Goal: Task Accomplishment & Management: Use online tool/utility

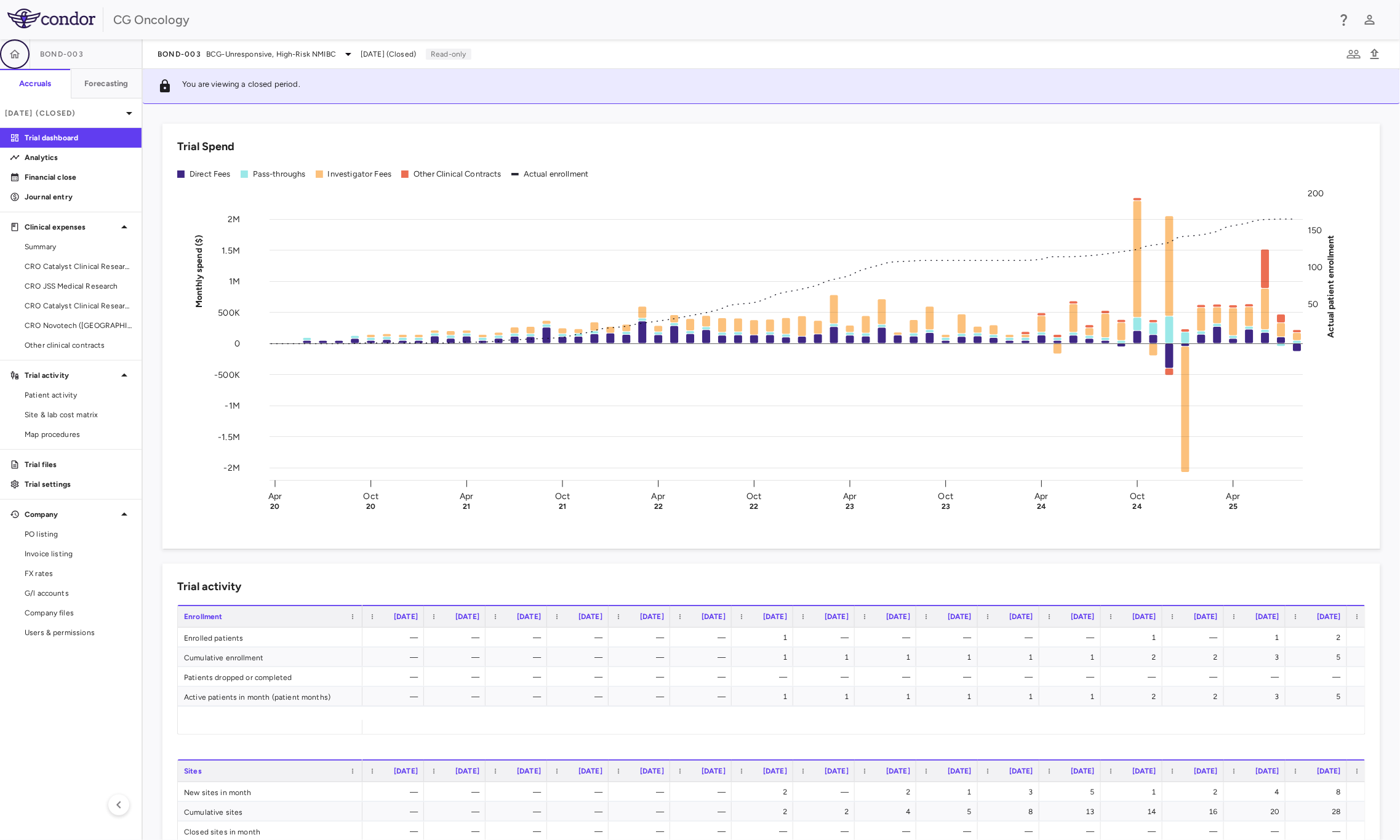
click at [9, 48] on icon "button" at bounding box center [14, 53] width 12 height 12
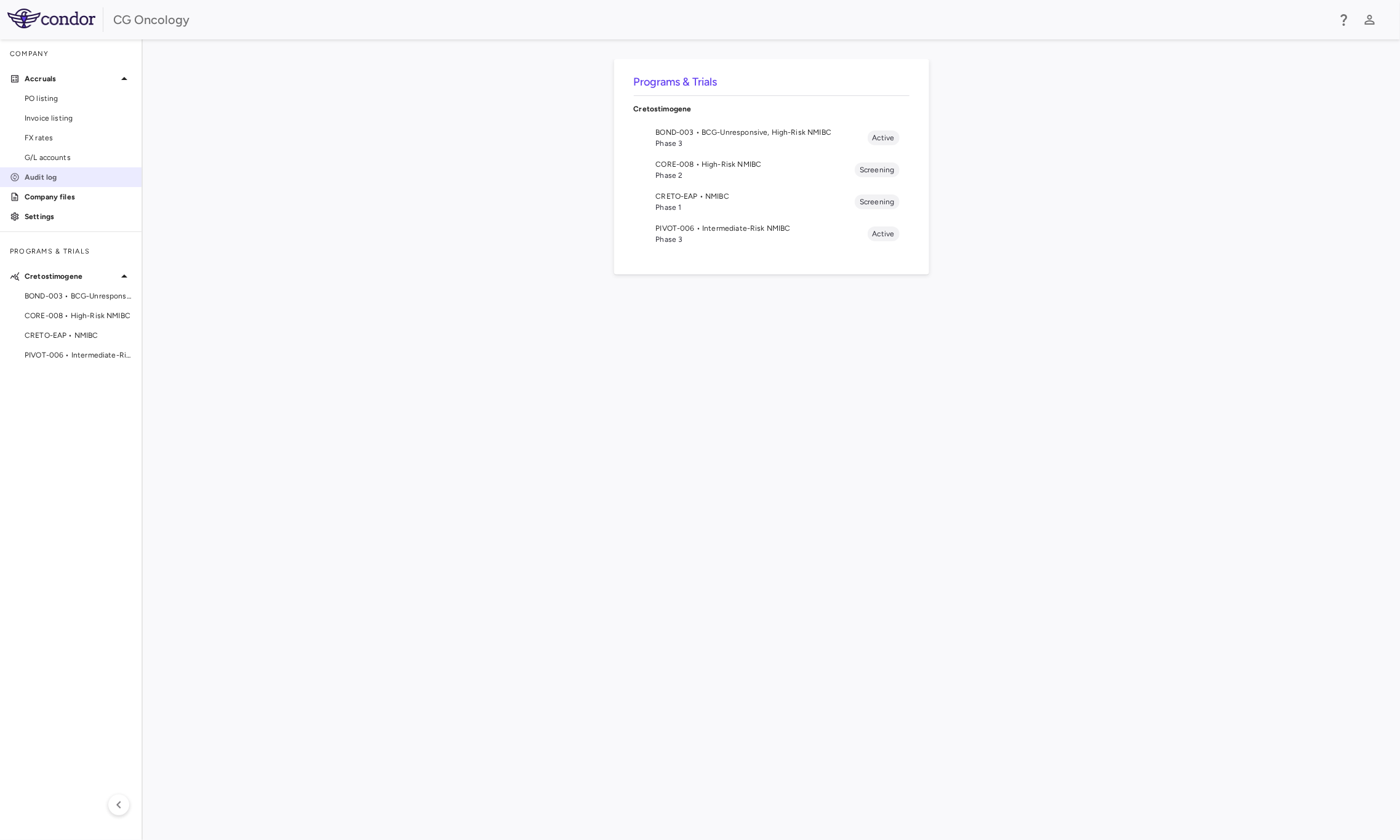
click at [69, 173] on p "Audit log" at bounding box center [78, 177] width 107 height 11
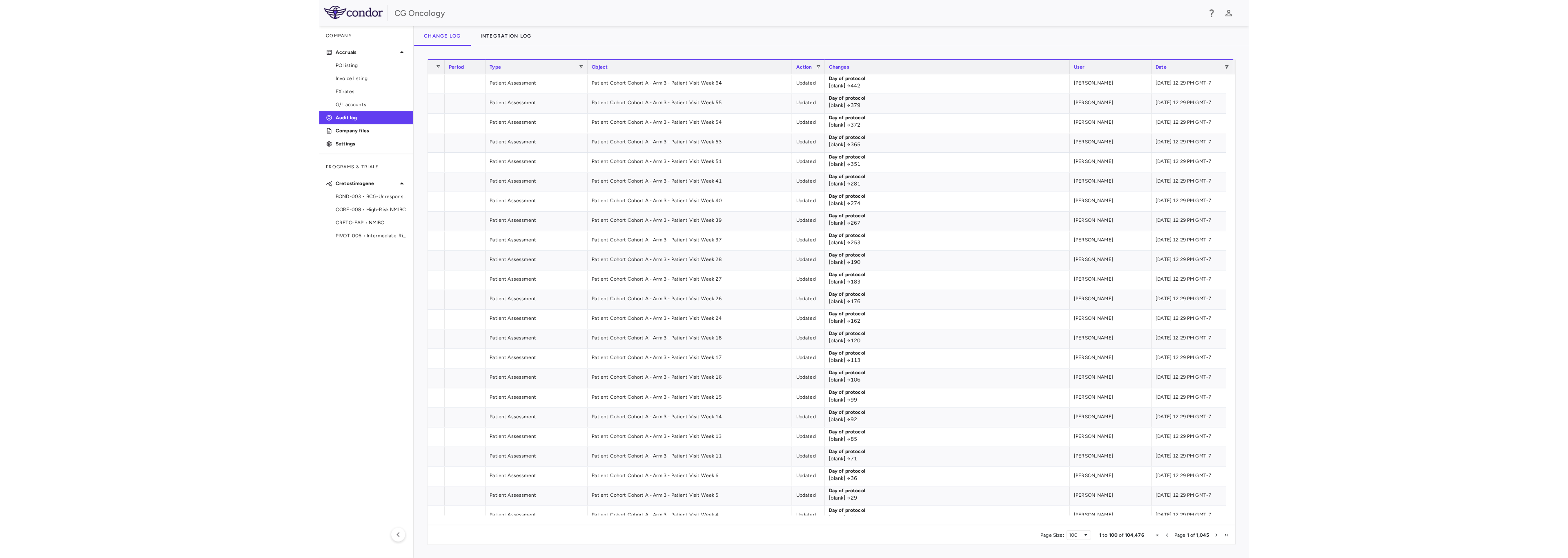
scroll to position [0, 113]
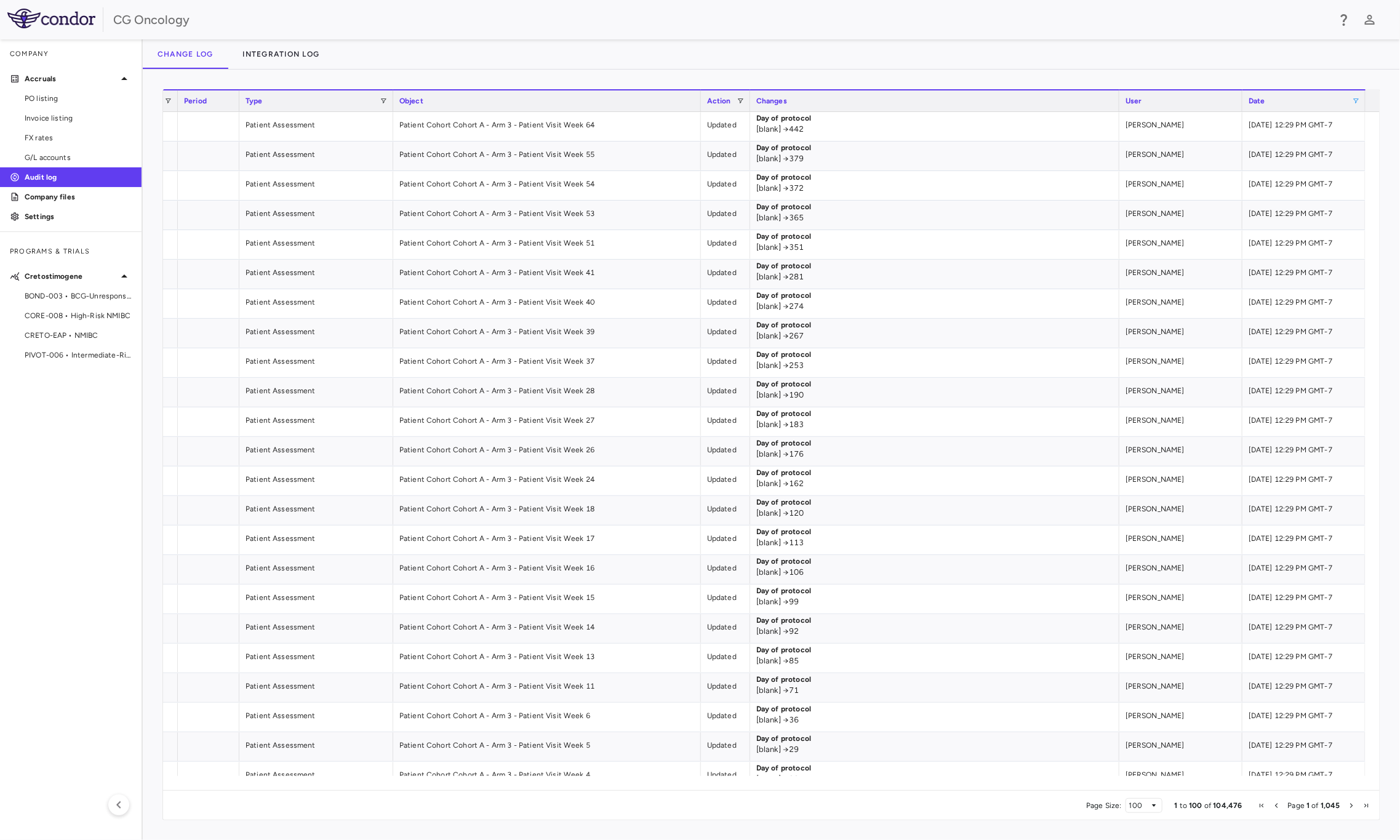
click at [933, 100] on span at bounding box center [1356, 101] width 7 height 7
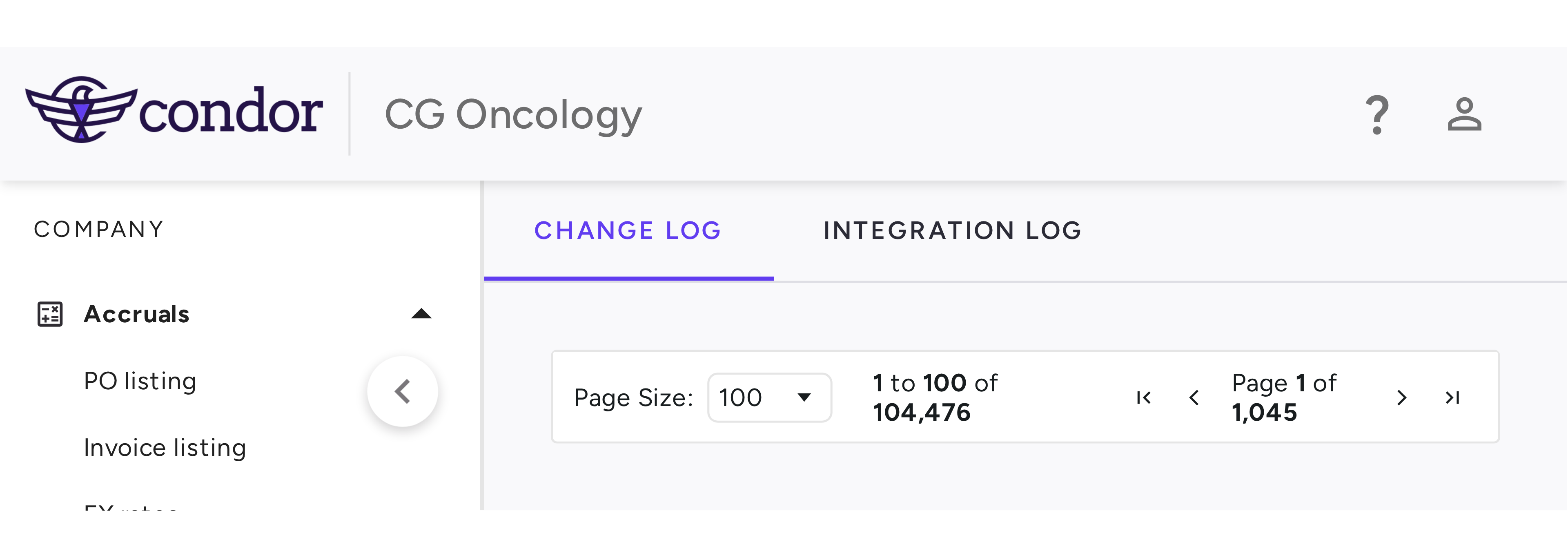
scroll to position [0, 0]
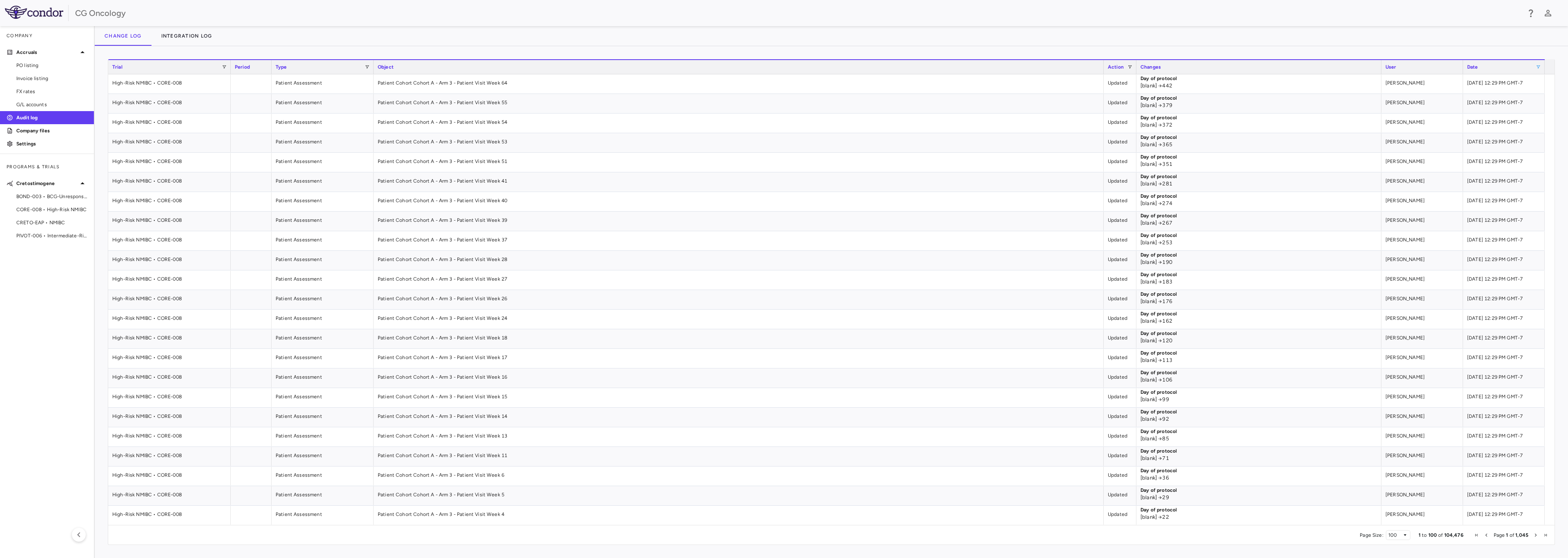
click at [619, 66] on span at bounding box center [1538, 67] width 5 height 5
click at [619, 83] on div "Equals" at bounding box center [1514, 81] width 53 height 5
click at [619, 97] on input "Filter Value" at bounding box center [1517, 95] width 63 height 10
click at [619, 94] on input "Filter Value" at bounding box center [1517, 95] width 63 height 10
type input "**********"
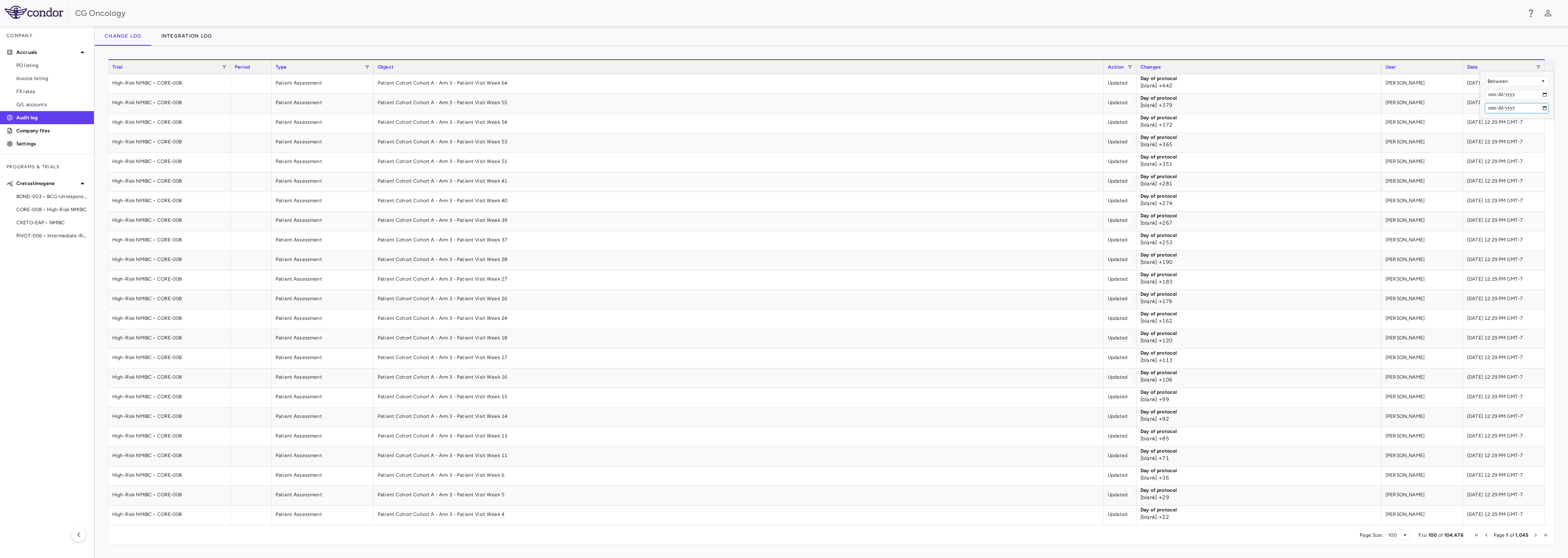
click at [619, 108] on input "Filter Value" at bounding box center [1517, 108] width 63 height 10
type input "**********"
click at [619, 47] on div "1 to 100 of 1,397. Page 1 of 14 Drag here to set row groups Drag here to set co…" at bounding box center [831, 302] width 1473 height 512
click at [619, 171] on span "Excel Export" at bounding box center [1502, 171] width 38 height 12
click at [619, 31] on div "Change log Integration log" at bounding box center [831, 36] width 1473 height 19
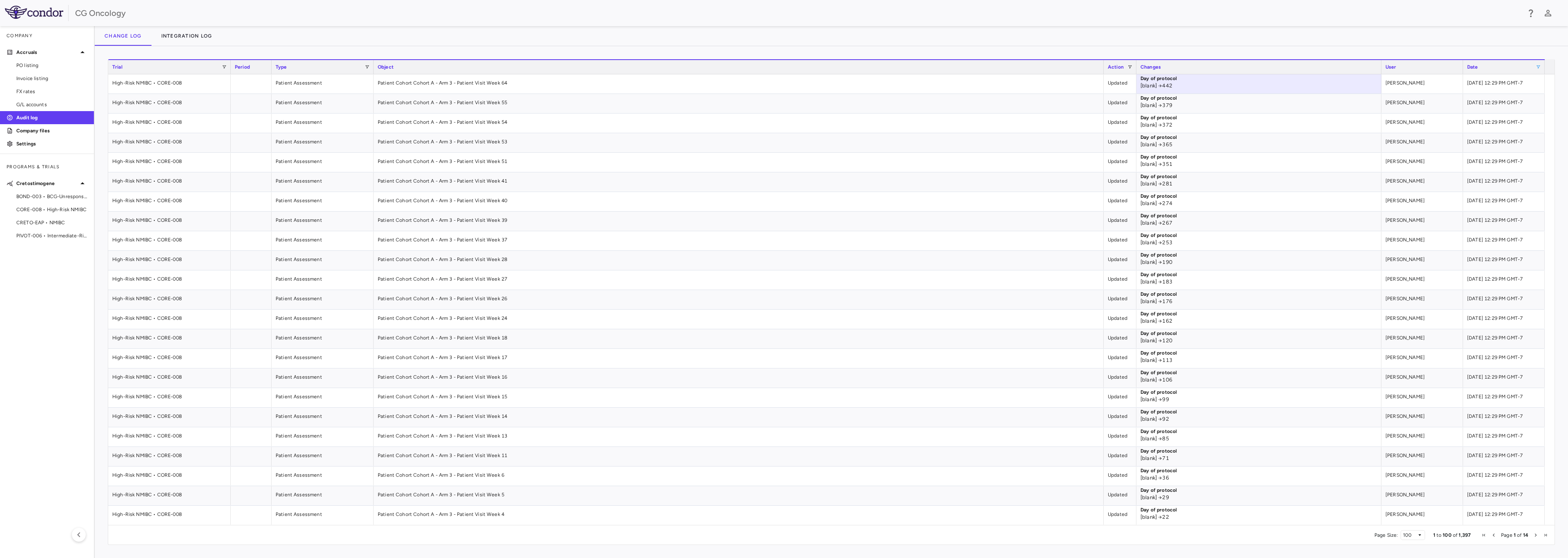
click at [619, 44] on div "Change log Integration log" at bounding box center [831, 36] width 1473 height 19
click at [619, 69] on span "User" at bounding box center [1391, 66] width 11 height 5
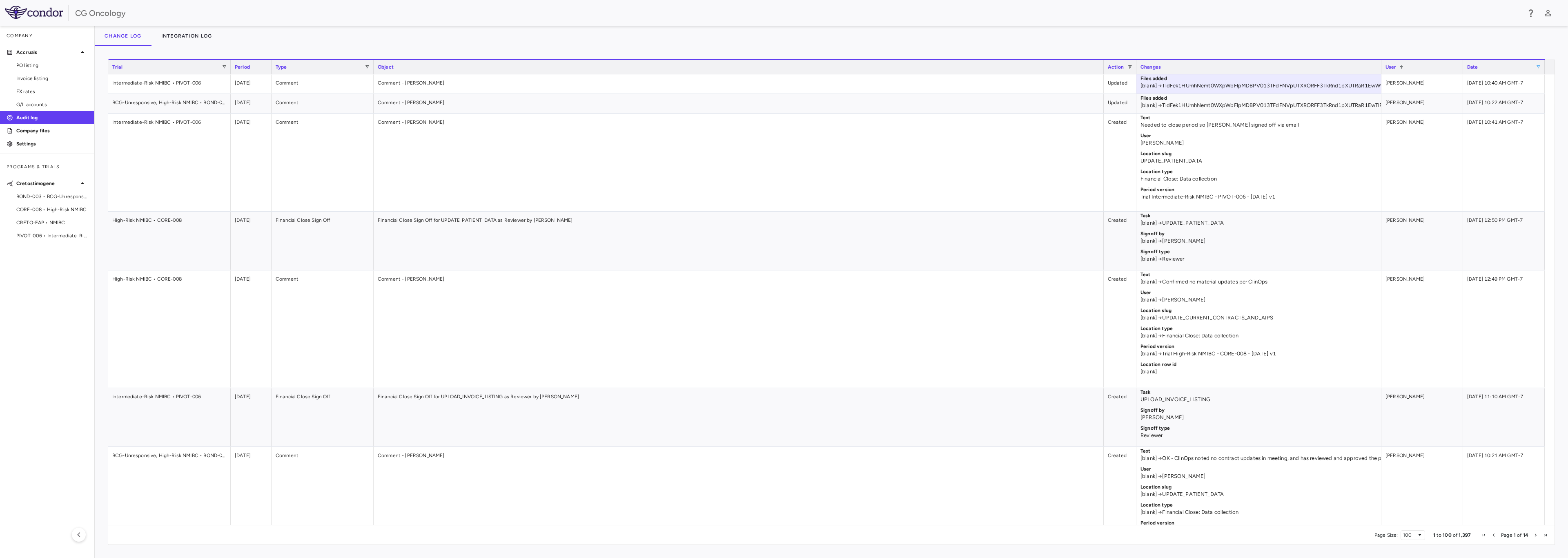
click at [619, 64] on span "User" at bounding box center [1391, 66] width 11 height 5
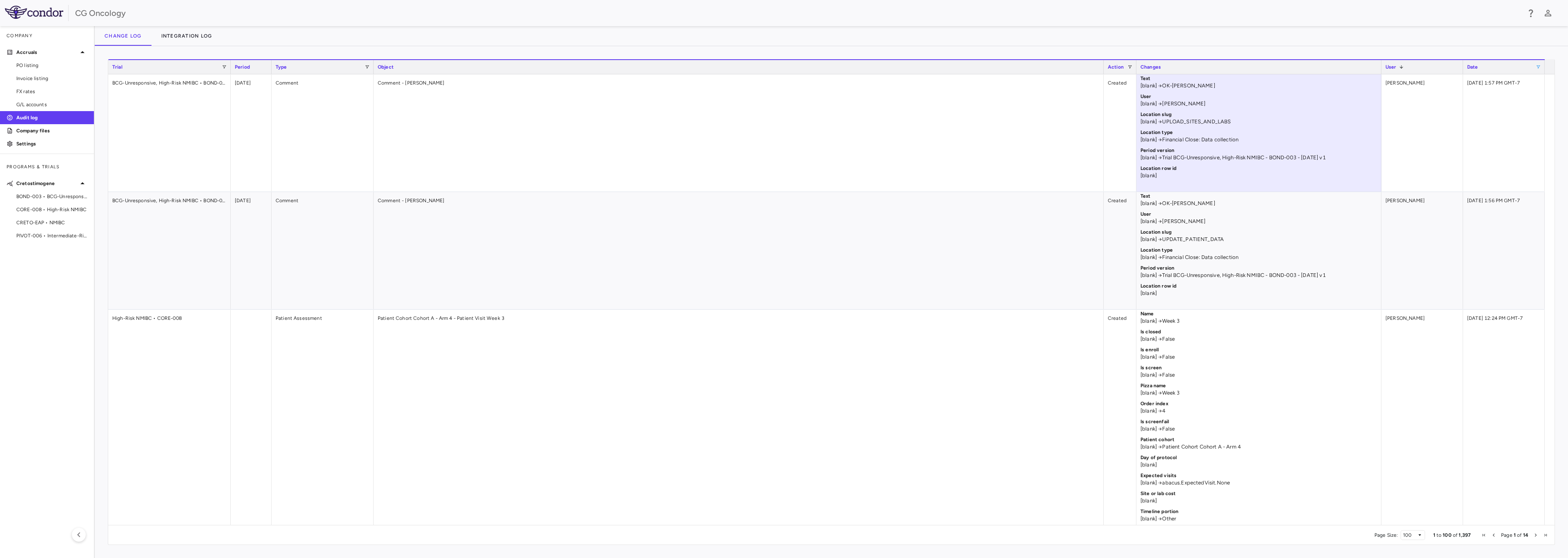
click at [580, 35] on div "Change log Integration log" at bounding box center [831, 36] width 1473 height 19
click at [619, 30] on div "Change log Integration log" at bounding box center [831, 36] width 1473 height 19
click at [619, 63] on div "Date" at bounding box center [1503, 67] width 74 height 14
click at [619, 65] on span at bounding box center [1538, 67] width 5 height 5
click at [619, 16] on div "CG Oncology" at bounding box center [797, 13] width 1446 height 12
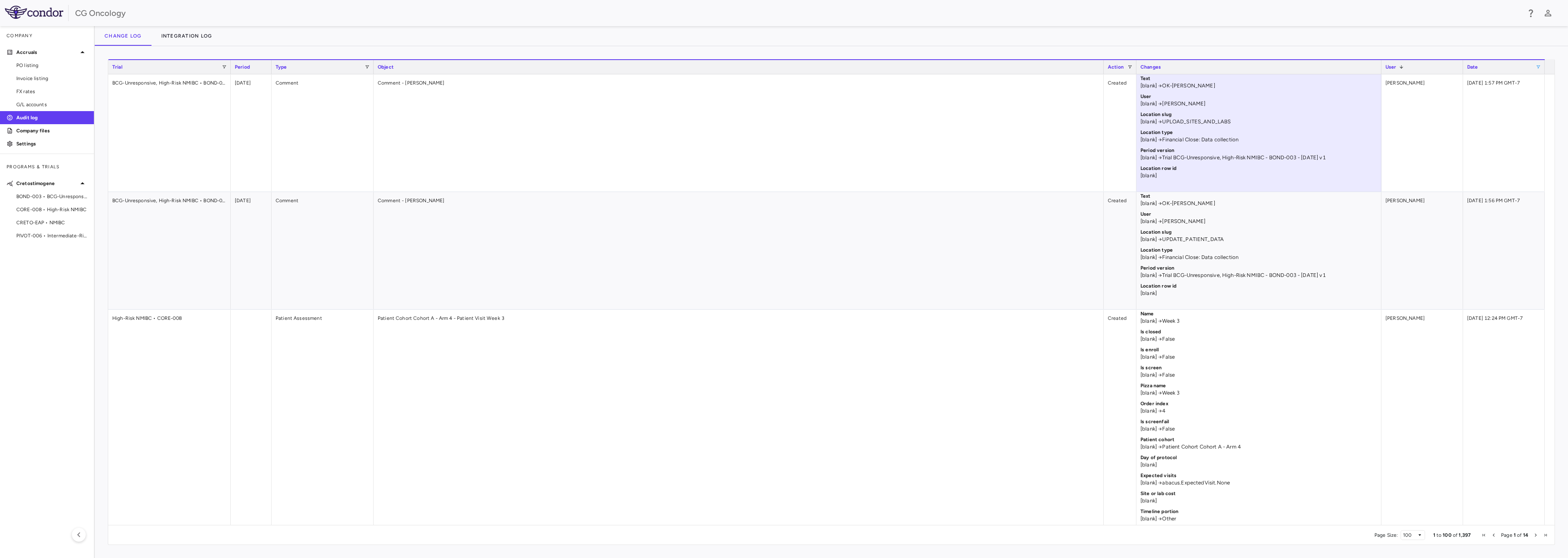
click at [619, 65] on span at bounding box center [1538, 67] width 5 height 5
